Goal: Information Seeking & Learning: Learn about a topic

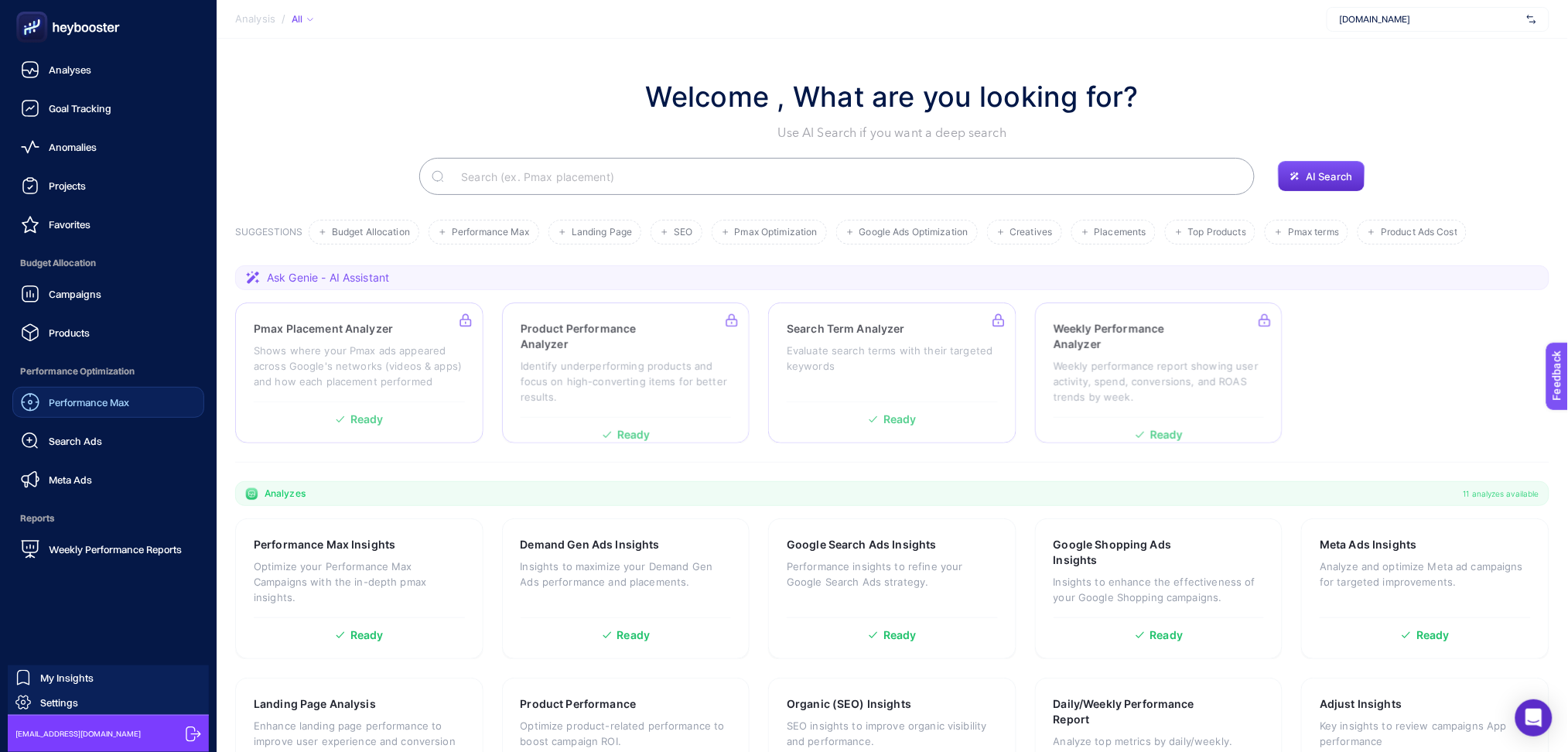
click at [73, 407] on span "Performance Max" at bounding box center [89, 402] width 81 height 13
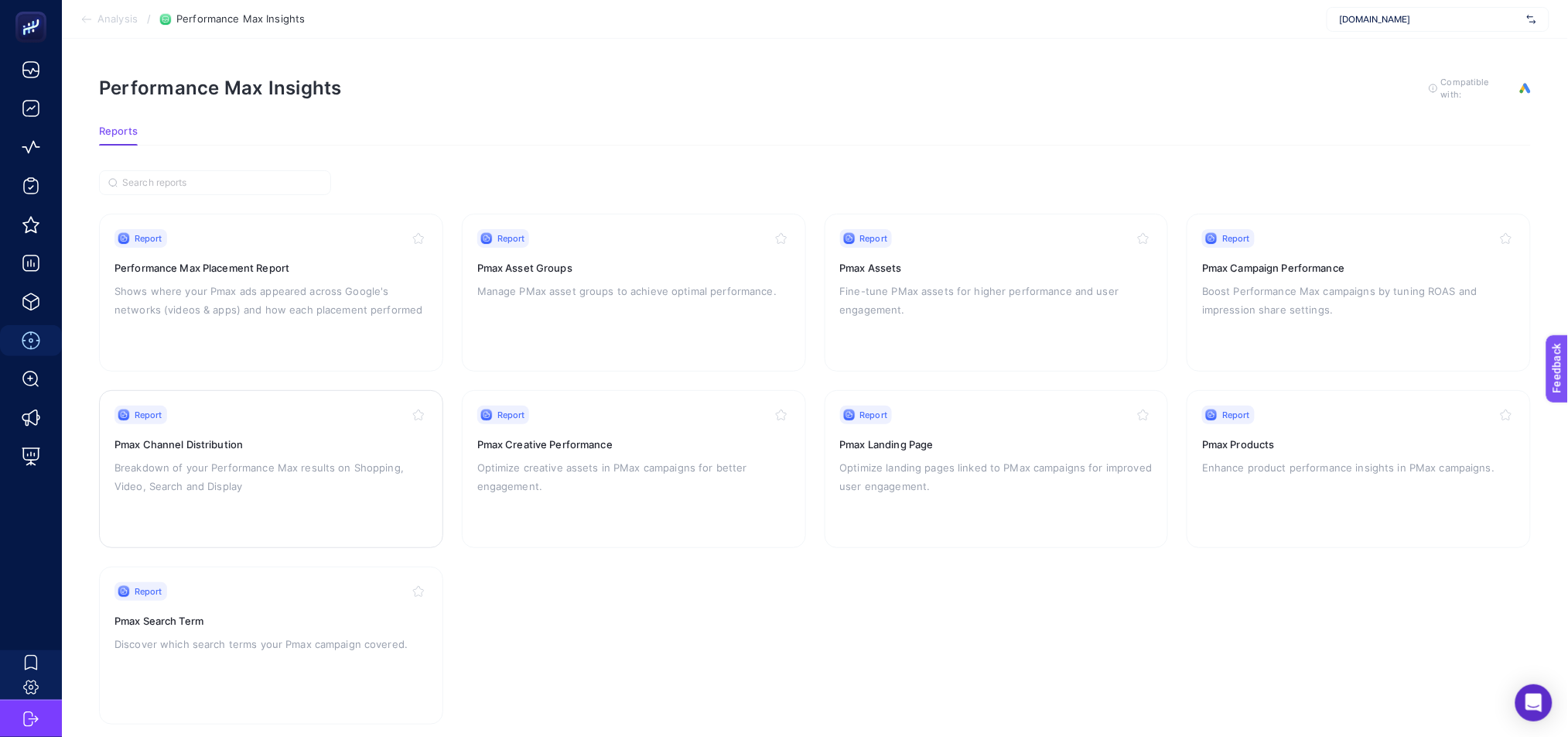
click at [334, 493] on p "Breakdown of your Performance Max results on Shopping, Video, Search and Display" at bounding box center [271, 477] width 314 height 37
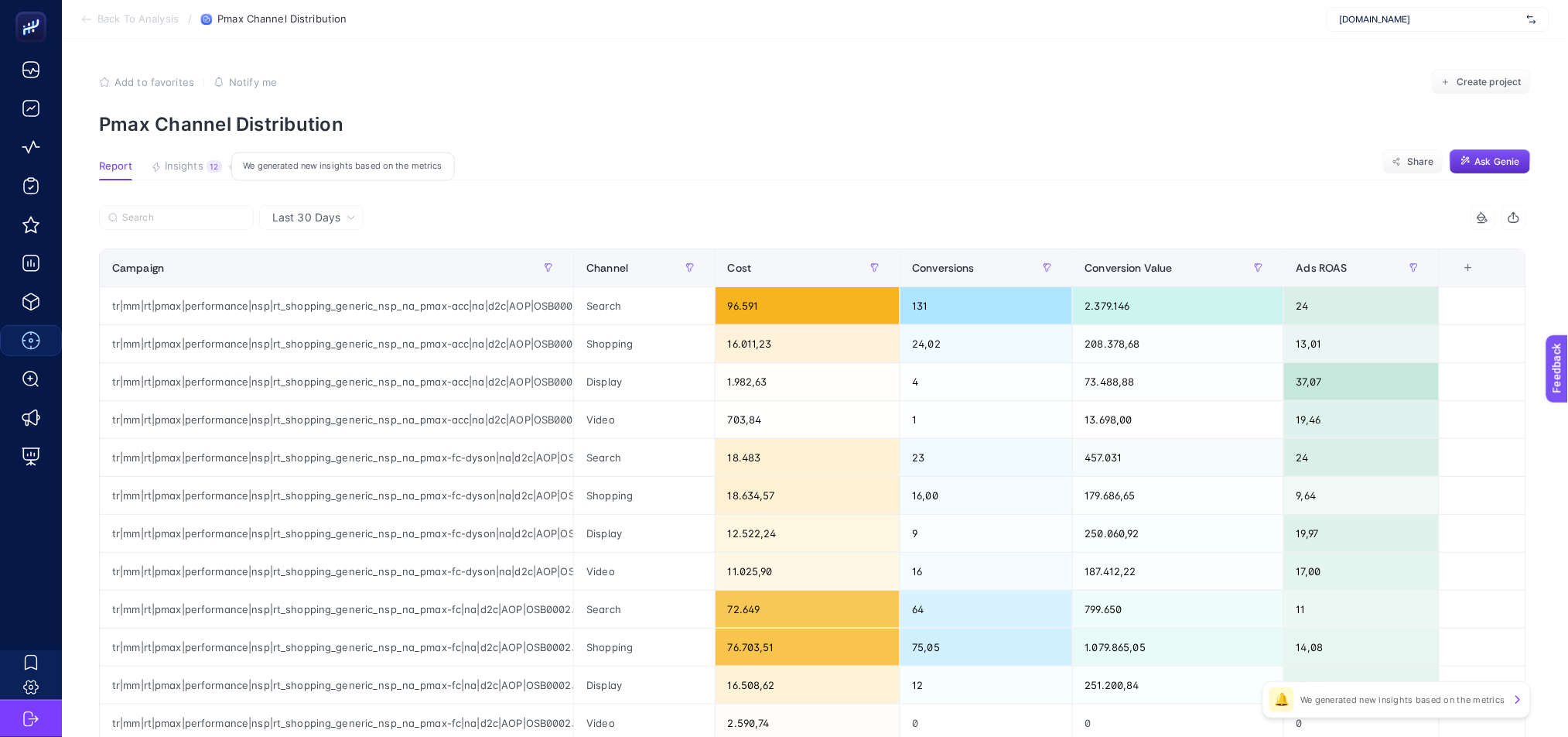
click at [320, 223] on span "Last 30 Days" at bounding box center [306, 217] width 68 height 15
click at [314, 272] on li "Last 7 Days" at bounding box center [311, 277] width 95 height 28
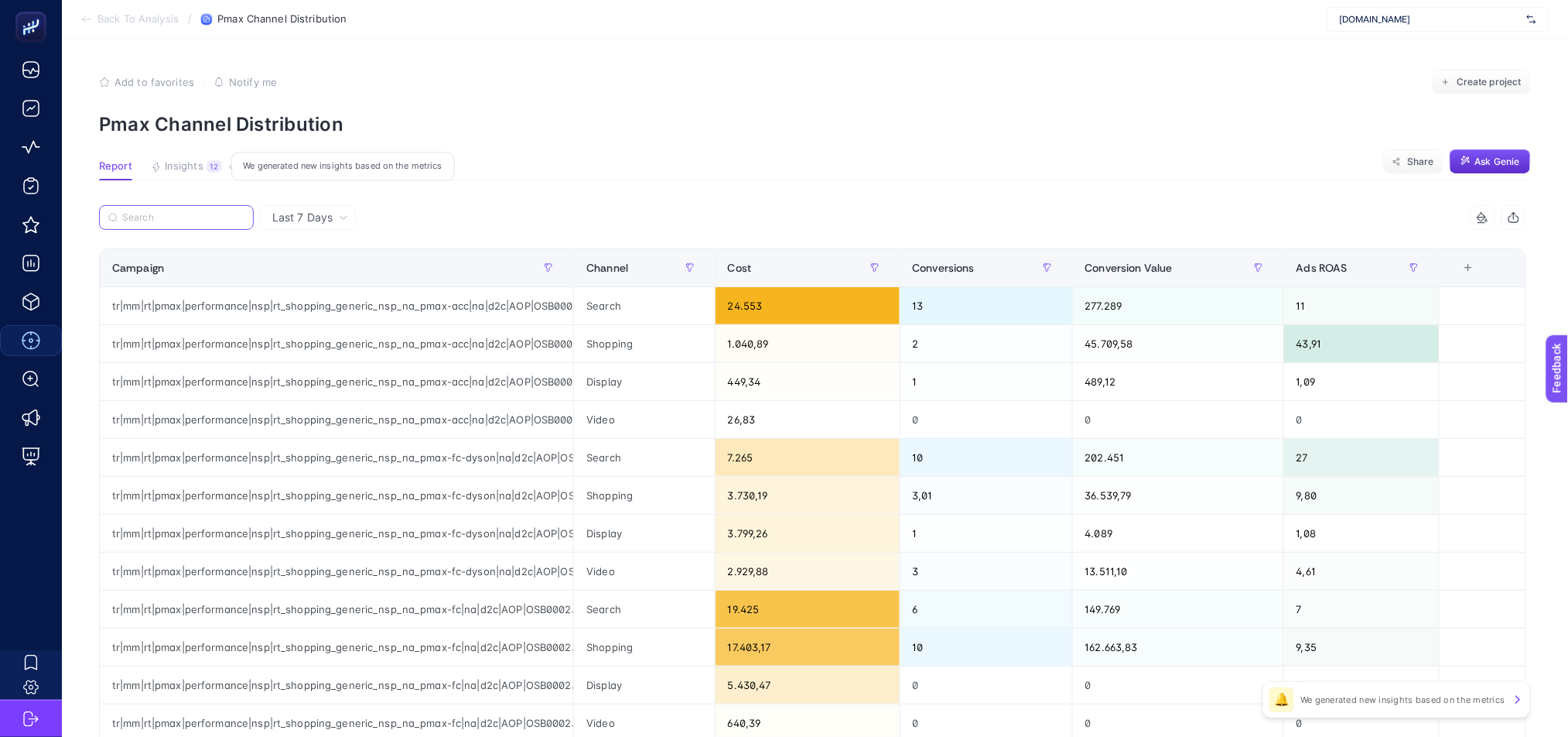
click at [166, 215] on input "Search" at bounding box center [183, 218] width 122 height 12
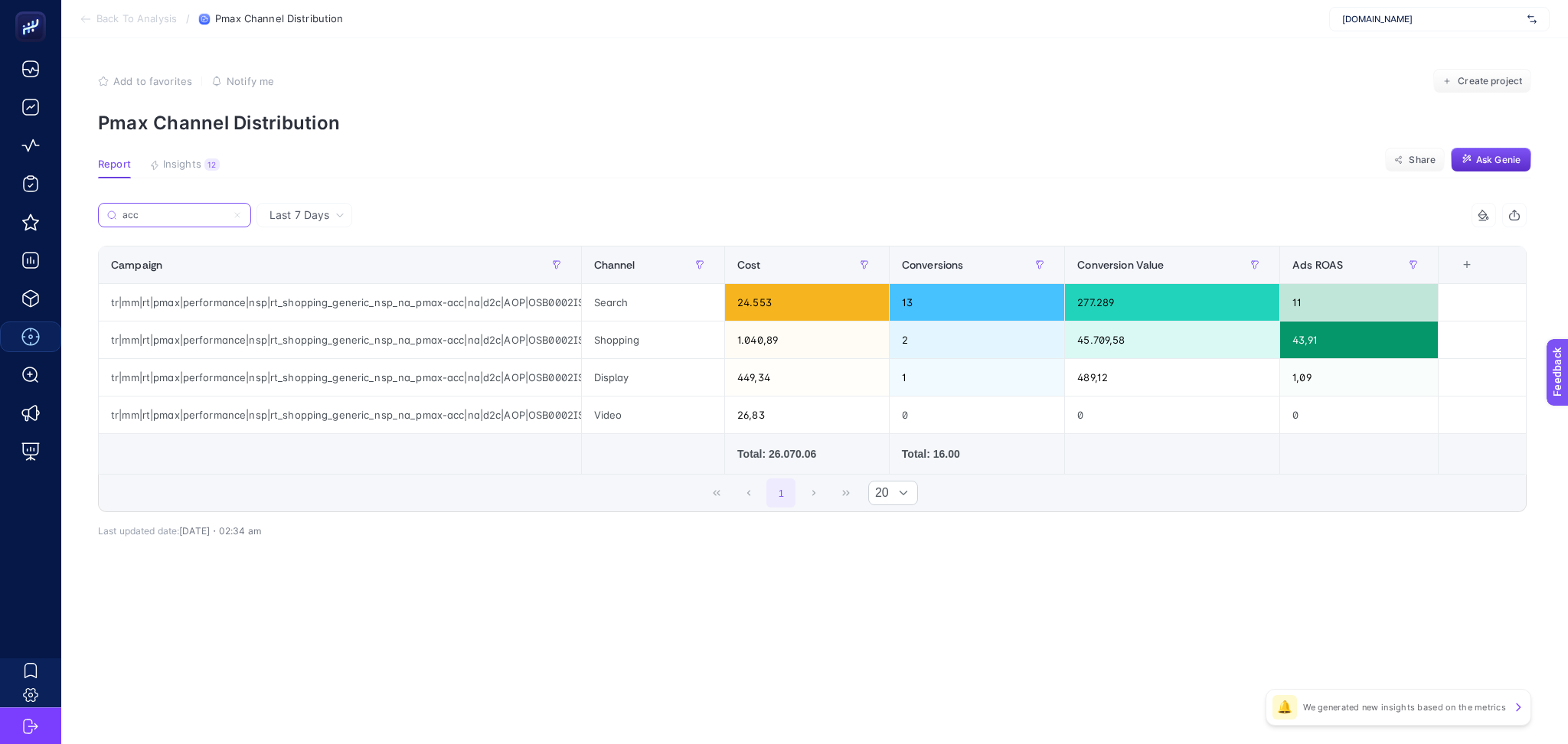
click at [154, 217] on input "acc" at bounding box center [175, 216] width 104 height 12
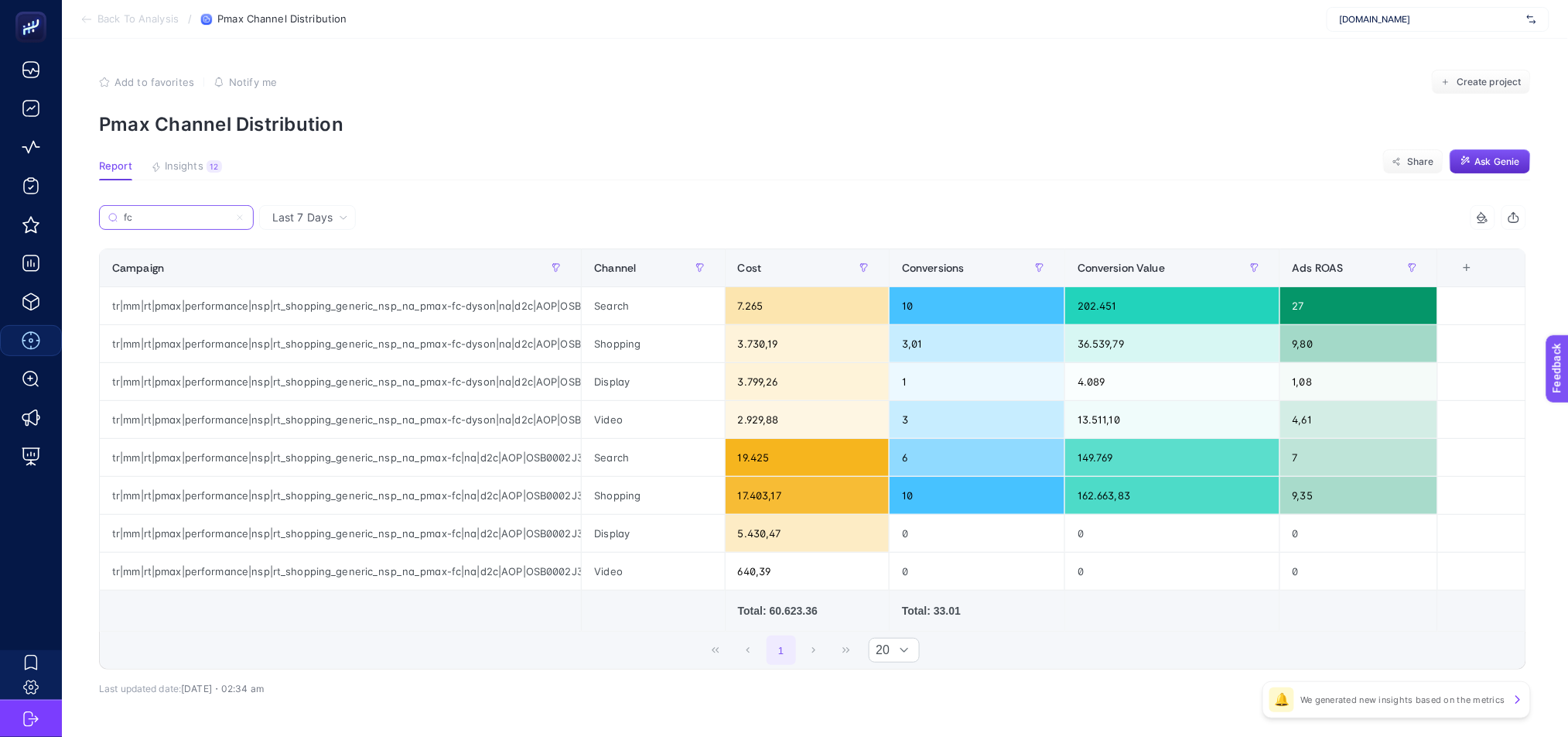
type input "fc"
